Goal: Task Accomplishment & Management: Use online tool/utility

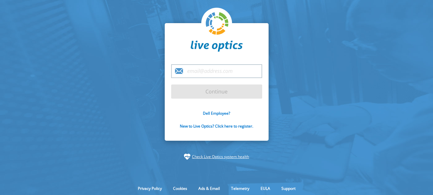
click at [203, 72] on input "email" at bounding box center [216, 71] width 91 height 14
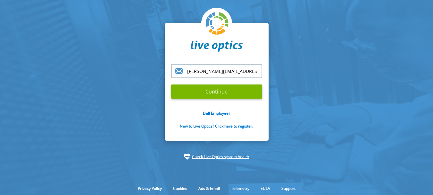
type input "augusto.lima@hardlink.com.br"
click at [171, 84] on input "Continue" at bounding box center [216, 91] width 91 height 14
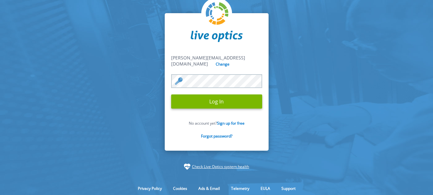
click at [171, 94] on input "Log In" at bounding box center [216, 101] width 91 height 14
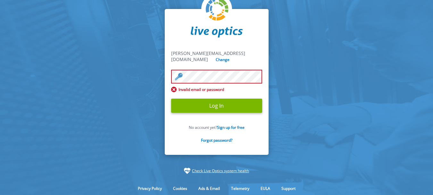
click at [171, 98] on input "Log In" at bounding box center [216, 105] width 91 height 14
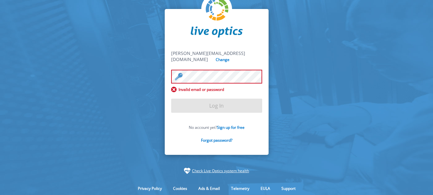
click at [226, 106] on form "augusto.lima@hardlink.com.br augusto.lima@hardlink.com.br Change Invalid email …" at bounding box center [216, 100] width 91 height 100
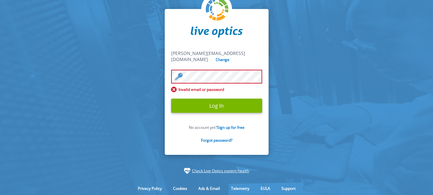
click at [171, 98] on input "Log In" at bounding box center [216, 105] width 91 height 14
click at [232, 59] on input "Change" at bounding box center [223, 59] width 17 height 6
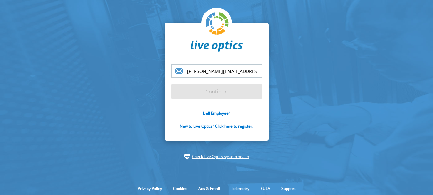
drag, startPoint x: 248, startPoint y: 67, endPoint x: 126, endPoint y: 79, distance: 122.8
click at [126, 79] on section "augusto.lima@hardlink.com.br Continue Dell Employee? New to Live Optics? Click …" at bounding box center [216, 91] width 433 height 183
type input "r"
type input "[PERSON_NAME][EMAIL_ADDRESS][DOMAIN_NAME]"
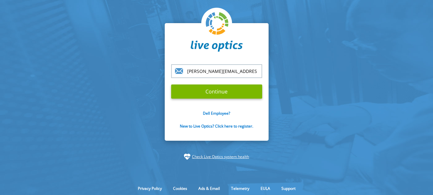
click at [171, 84] on input "Continue" at bounding box center [216, 91] width 91 height 14
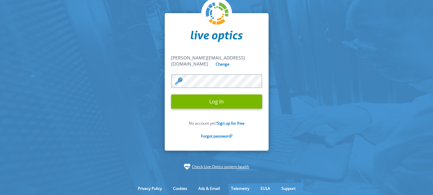
click at [171, 94] on input "Log In" at bounding box center [216, 101] width 91 height 14
click at [228, 100] on input "Log In" at bounding box center [216, 101] width 91 height 14
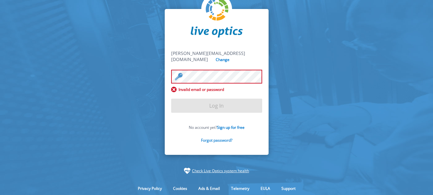
click at [226, 137] on link "Forgot password?" at bounding box center [216, 139] width 31 height 5
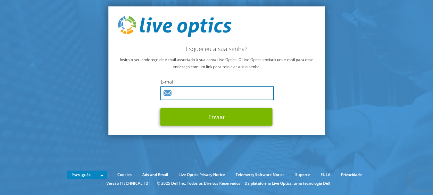
click at [209, 97] on input "text" at bounding box center [218, 93] width 114 height 14
type input "[PERSON_NAME][EMAIL_ADDRESS][DOMAIN_NAME]"
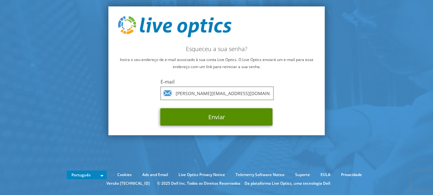
click at [206, 117] on button "Enviar" at bounding box center [217, 116] width 112 height 17
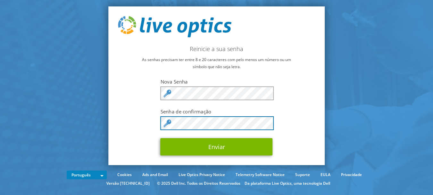
click at [161, 138] on button "Enviar" at bounding box center [217, 146] width 112 height 17
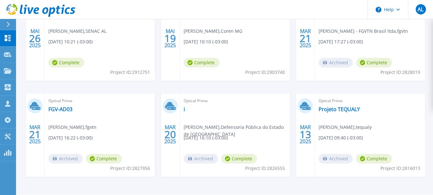
scroll to position [143, 0]
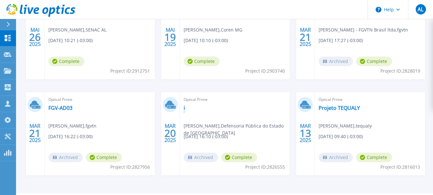
click at [184, 108] on link "i" at bounding box center [184, 108] width 1 height 6
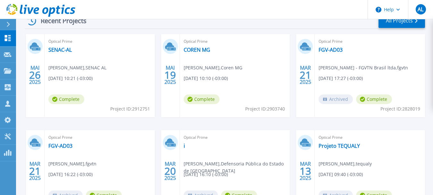
scroll to position [97, 0]
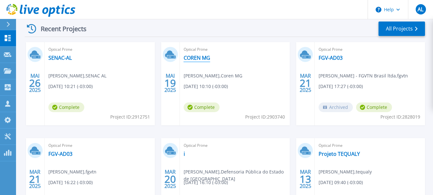
click at [205, 56] on link "COREN MG" at bounding box center [197, 58] width 27 height 6
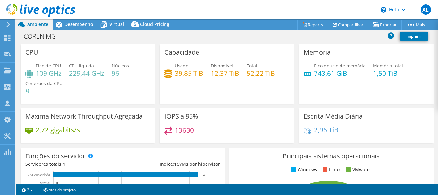
select select "SouthAmerica"
click at [81, 24] on span "Desempenho" at bounding box center [78, 24] width 29 height 6
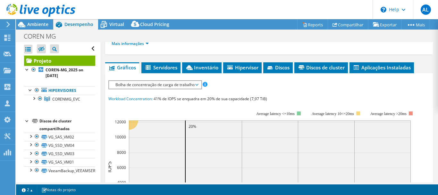
scroll to position [150, 0]
click at [145, 86] on span "Bolha de concentração de carga de trabalho" at bounding box center [155, 85] width 86 height 8
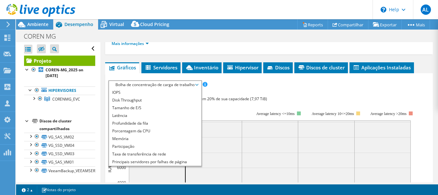
click at [145, 86] on span "Bolha de concentração de carga de trabalho" at bounding box center [155, 85] width 86 height 8
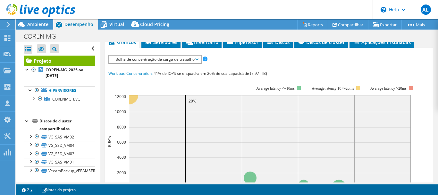
scroll to position [175, 0]
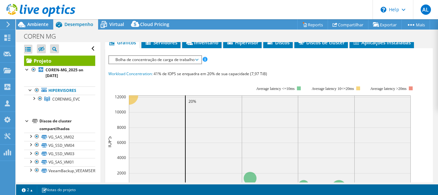
click at [165, 63] on span "Bolha de concentração de carga de trabalho" at bounding box center [155, 60] width 86 height 8
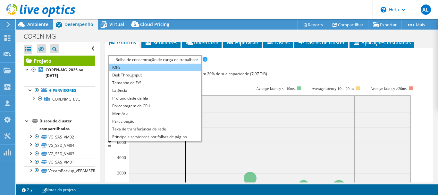
click at [161, 69] on li "IOPS" at bounding box center [155, 68] width 92 height 8
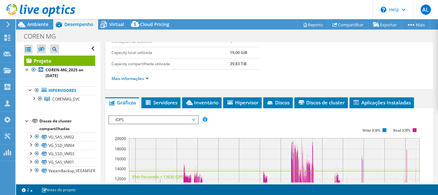
scroll to position [115, 0]
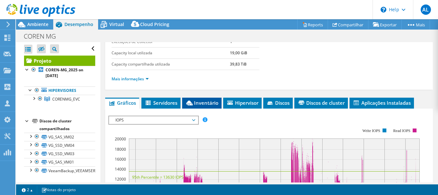
click at [209, 105] on span "Inventário" at bounding box center [201, 102] width 33 height 6
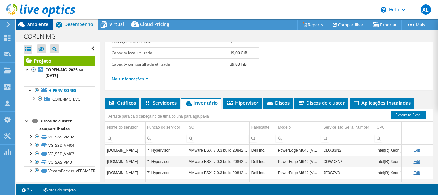
click at [32, 25] on span "Ambiente" at bounding box center [37, 24] width 21 height 6
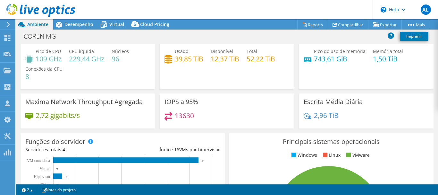
scroll to position [0, 0]
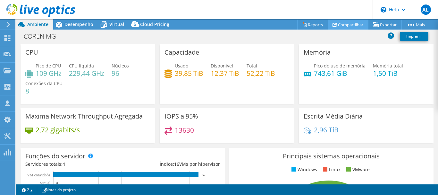
click at [333, 26] on use at bounding box center [335, 24] width 5 height 4
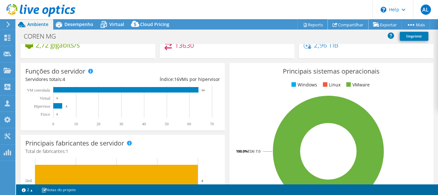
scroll to position [86, 0]
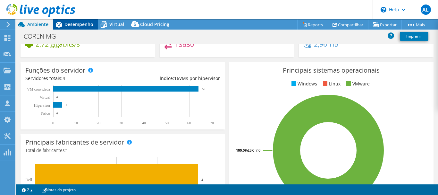
click at [64, 24] on icon at bounding box center [58, 24] width 11 height 11
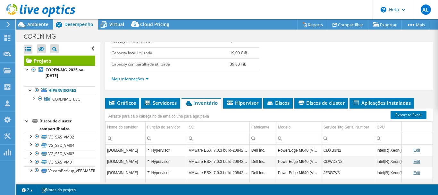
scroll to position [0, 0]
click at [120, 26] on span "Virtual" at bounding box center [116, 24] width 15 height 6
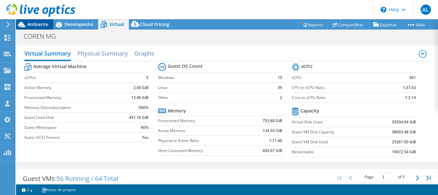
click at [37, 26] on span "Ambiente" at bounding box center [37, 24] width 21 height 6
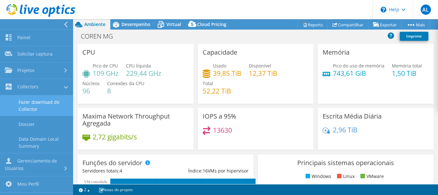
click at [47, 111] on link "Fazer download do Collector" at bounding box center [36, 105] width 73 height 21
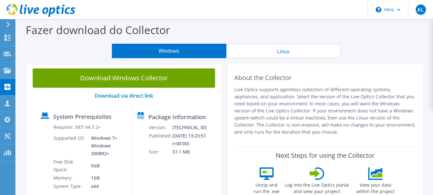
click at [294, 55] on button "Linux" at bounding box center [283, 51] width 114 height 14
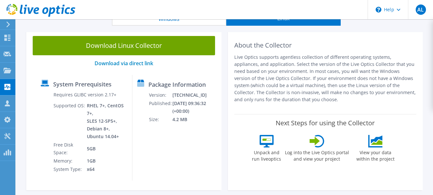
scroll to position [32, 0]
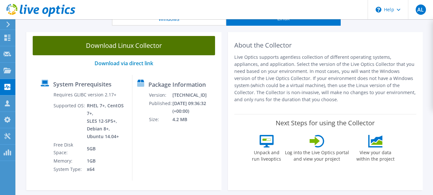
click at [179, 47] on link "Download Linux Collector" at bounding box center [124, 45] width 182 height 19
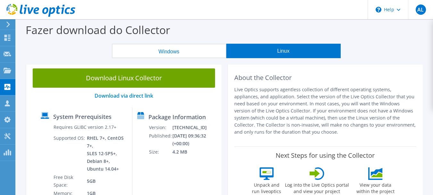
click at [190, 52] on button "Windows" at bounding box center [169, 51] width 114 height 14
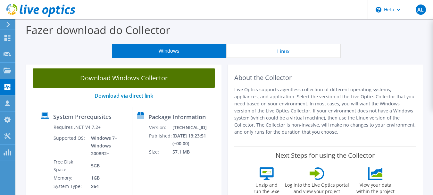
click at [168, 77] on link "Download Windows Collector" at bounding box center [124, 77] width 182 height 19
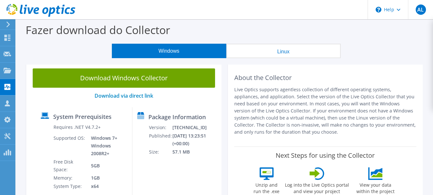
click at [277, 53] on button "Linux" at bounding box center [283, 51] width 114 height 14
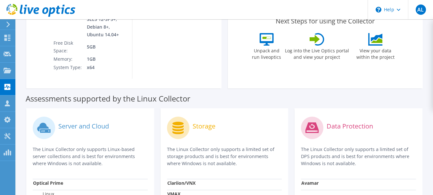
scroll to position [201, 0]
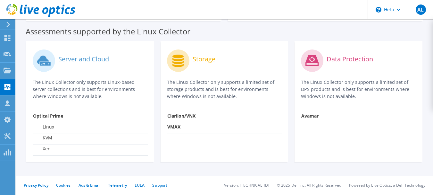
click at [336, 14] on header "AL Membro da equipe Augusto Lima augusto.lima@hardlink.com.br hardlink_com My P…" at bounding box center [216, 9] width 433 height 19
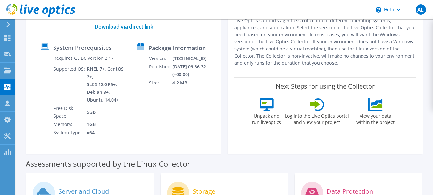
scroll to position [0, 0]
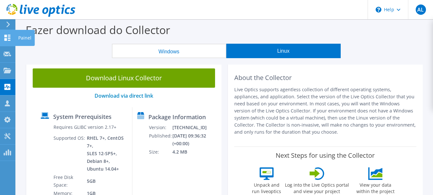
click at [4, 40] on icon at bounding box center [8, 38] width 8 height 6
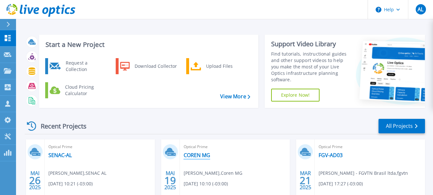
click at [188, 154] on link "COREN MG" at bounding box center [197, 155] width 27 height 6
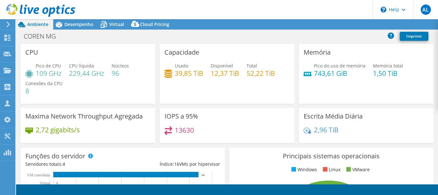
select select "SouthAmerica"
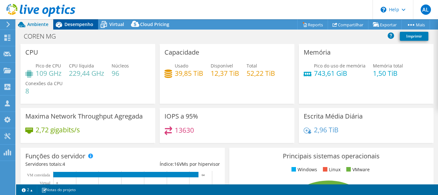
click at [82, 28] on div "Desempenho" at bounding box center [75, 24] width 45 height 10
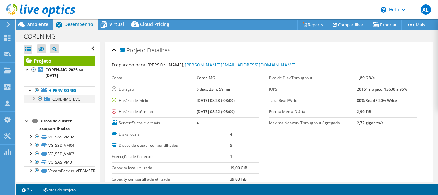
click at [36, 98] on div at bounding box center [33, 98] width 6 height 6
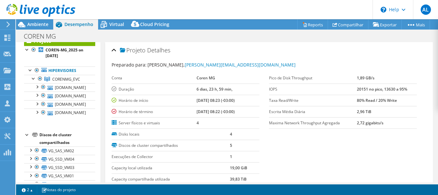
scroll to position [21, 0]
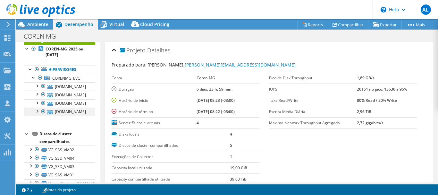
click at [36, 112] on div at bounding box center [37, 110] width 6 height 6
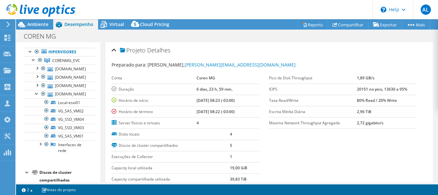
scroll to position [39, 0]
click at [36, 94] on div at bounding box center [37, 92] width 6 height 6
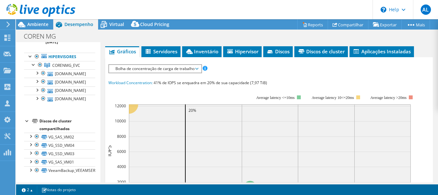
scroll to position [166, 0]
click at [175, 67] on span "Bolha de concentração de carga de trabalho" at bounding box center [155, 69] width 86 height 8
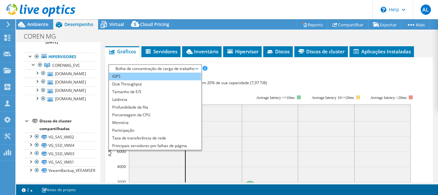
click at [170, 75] on li "IOPS" at bounding box center [155, 76] width 92 height 8
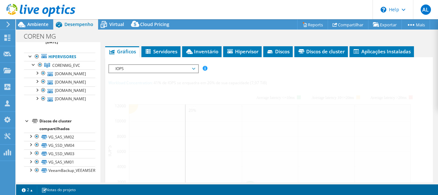
click at [265, 72] on div at bounding box center [268, 182] width 321 height 237
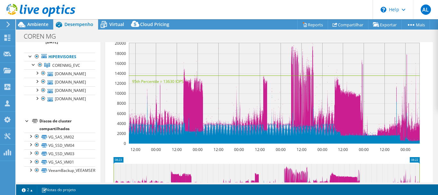
scroll to position [179, 0]
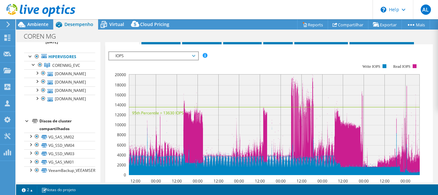
click at [179, 59] on span "IOPS" at bounding box center [153, 56] width 82 height 8
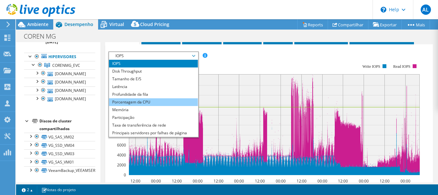
click at [165, 101] on li "Porcentagem da CPU" at bounding box center [153, 102] width 89 height 8
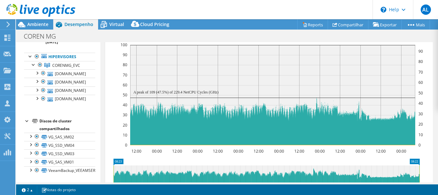
scroll to position [214, 0]
click at [30, 136] on div at bounding box center [30, 135] width 6 height 6
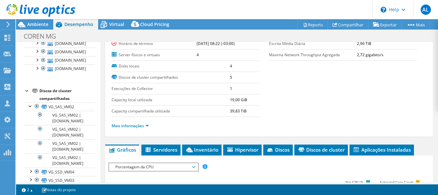
scroll to position [68, 0]
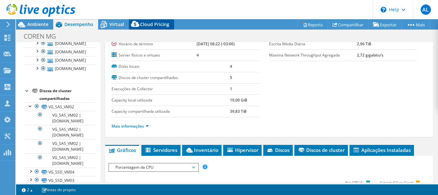
click at [141, 22] on span "Cloud Pricing" at bounding box center [154, 24] width 29 height 6
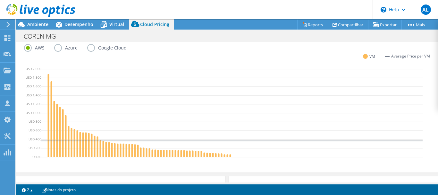
scroll to position [285, 0]
click at [61, 50] on label "Azure" at bounding box center [70, 47] width 33 height 8
click at [0, 0] on input "Azure" at bounding box center [0, 0] width 0 height 0
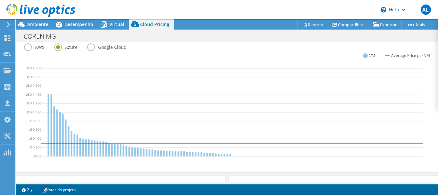
click at [87, 45] on label "Google Cloud" at bounding box center [111, 47] width 49 height 8
click at [0, 0] on input "Google Cloud" at bounding box center [0, 0] width 0 height 0
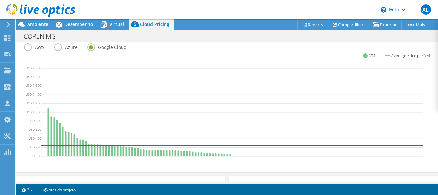
click at [28, 50] on label "AWS" at bounding box center [39, 47] width 30 height 8
click at [0, 0] on input "AWS" at bounding box center [0, 0] width 0 height 0
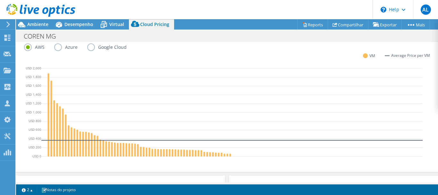
scroll to position [213, 0]
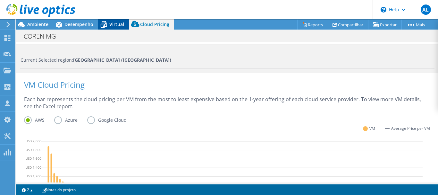
click at [113, 25] on span "Virtual" at bounding box center [116, 24] width 15 height 6
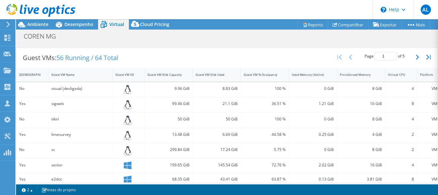
scroll to position [118, 0]
